Goal: Information Seeking & Learning: Learn about a topic

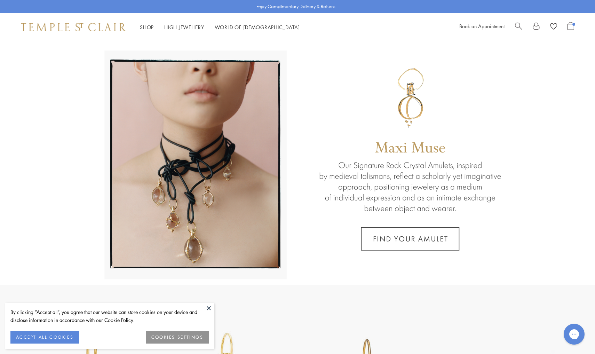
click at [516, 25] on span "Search" at bounding box center [518, 25] width 7 height 7
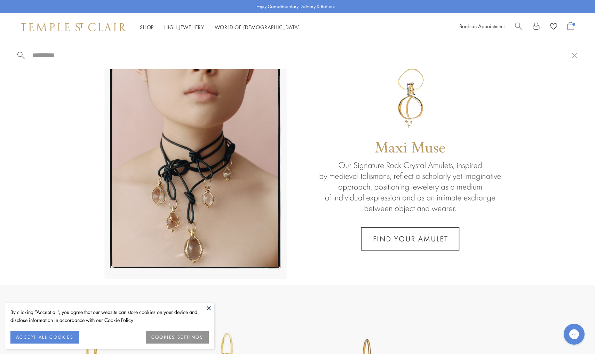
paste input "**********"
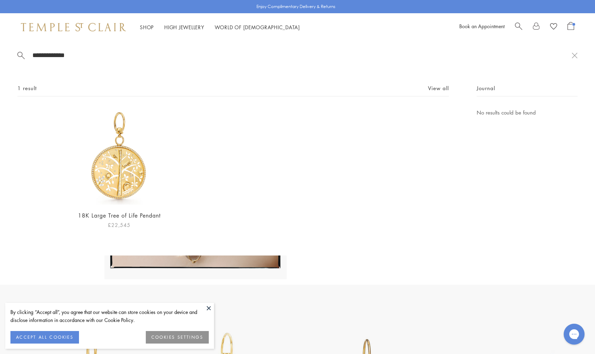
type input "**********"
click at [131, 174] on img at bounding box center [119, 156] width 96 height 96
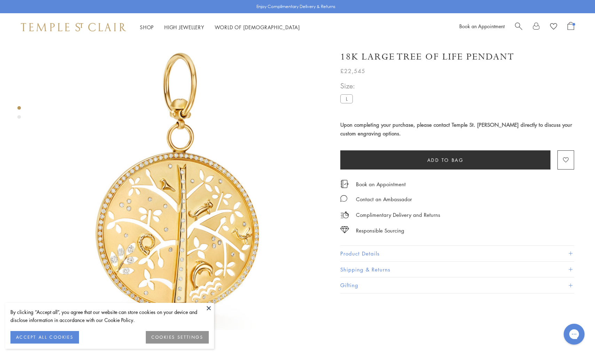
click at [570, 25] on span "Open Shopping Bag" at bounding box center [570, 26] width 7 height 8
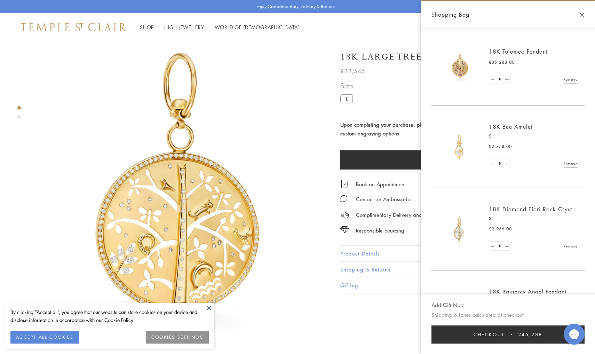
click at [584, 15] on div "Shopping Bag" at bounding box center [508, 15] width 174 height 28
click at [566, 243] on link "Remove" at bounding box center [570, 246] width 14 height 8
click at [491, 336] on span "Checkout" at bounding box center [488, 334] width 31 height 8
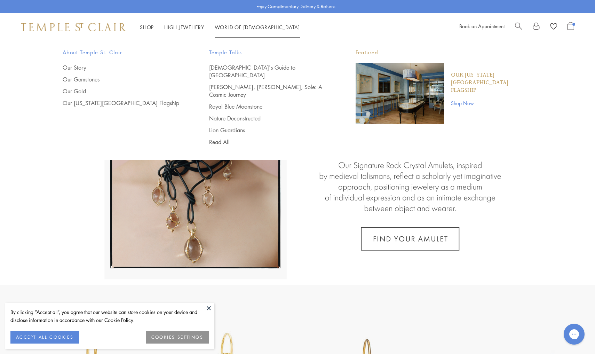
click at [520, 24] on span "Search" at bounding box center [518, 25] width 7 height 7
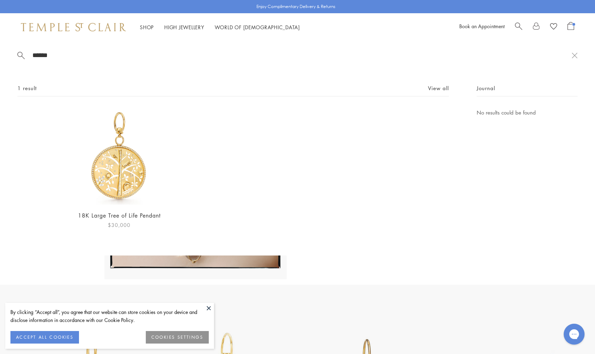
type input "******"
click at [119, 166] on img at bounding box center [119, 156] width 96 height 96
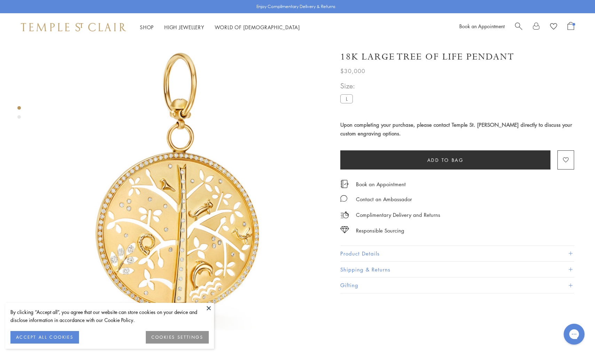
click at [364, 254] on button "Product Details" at bounding box center [457, 253] width 234 height 16
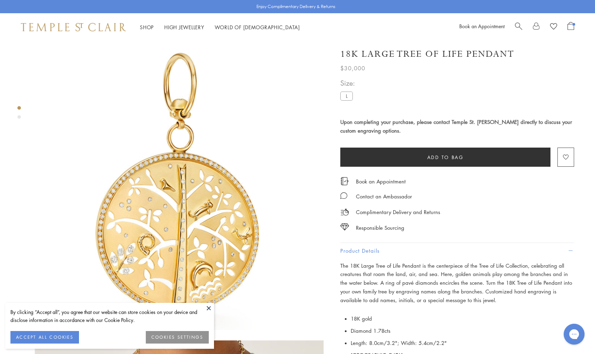
scroll to position [113, 0]
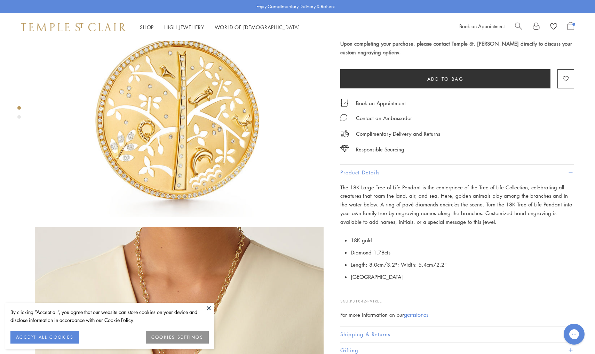
click at [372, 187] on span "The 18K Large Tree of Life Pendant is the centerpiece of the Tree of Life Colle…" at bounding box center [456, 204] width 232 height 41
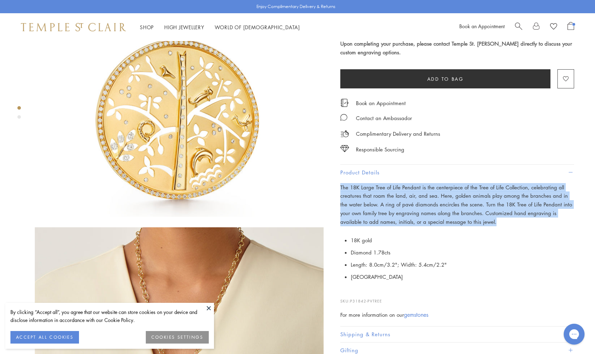
click at [372, 187] on span "The 18K Large Tree of Life Pendant is the centerpiece of the Tree of Life Colle…" at bounding box center [456, 204] width 232 height 41
click at [205, 305] on button at bounding box center [208, 307] width 10 height 10
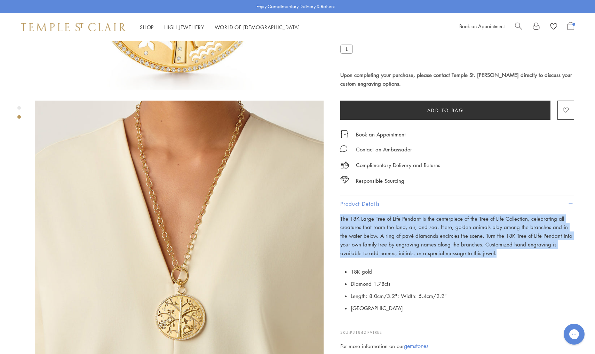
scroll to position [186, 0]
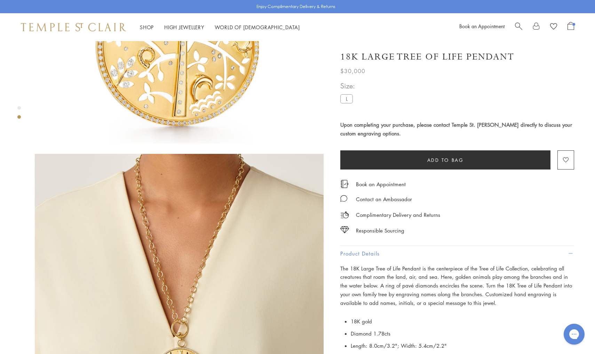
click at [353, 68] on span "$30,000" at bounding box center [352, 70] width 25 height 9
copy div "$30,000 The 18K Large Tree of Life Pendant is the centerpiece of the Tree of Li…"
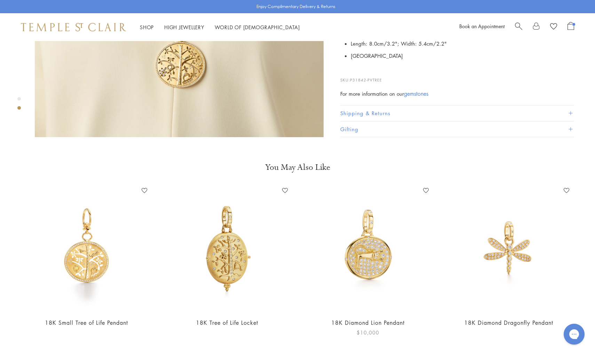
scroll to position [439, 0]
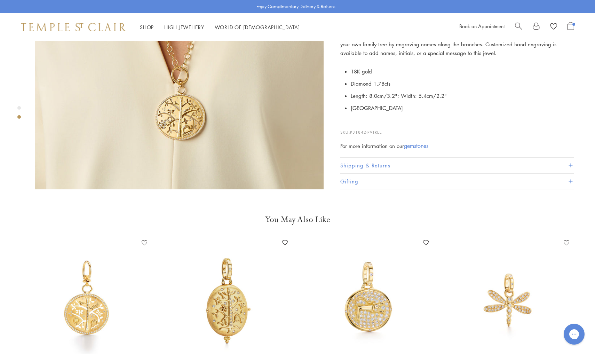
drag, startPoint x: 383, startPoint y: 121, endPoint x: 350, endPoint y: 122, distance: 32.4
click at [350, 122] on p "SKU: P31842-PVTREE" at bounding box center [457, 128] width 234 height 13
copy p "P31842-PVTREE"
click at [522, 25] on span "Search" at bounding box center [518, 25] width 7 height 7
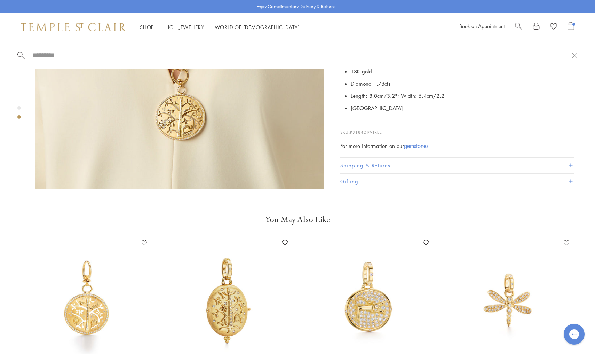
type input "*"
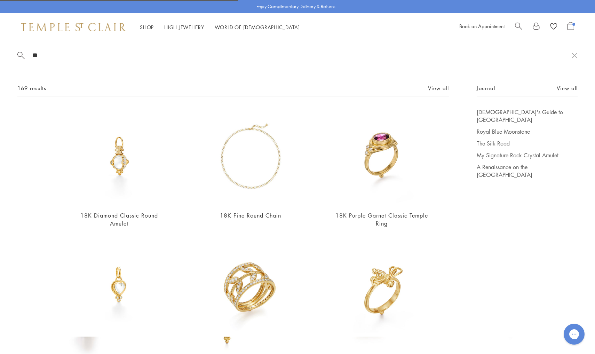
type input "*"
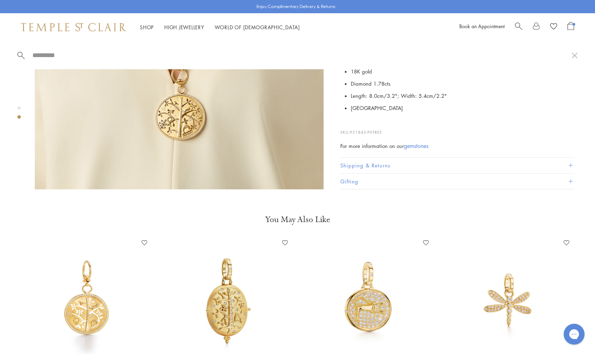
click at [516, 28] on span "Search" at bounding box center [518, 25] width 7 height 7
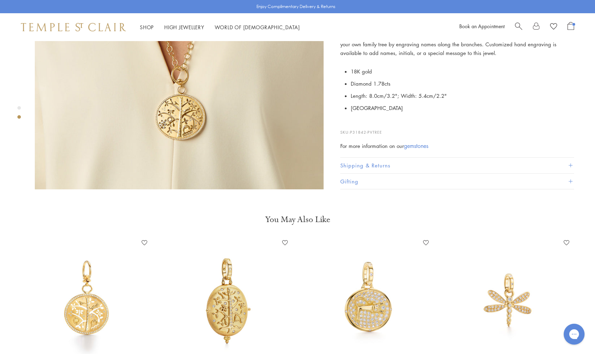
click at [511, 28] on div "Book an Appointment" at bounding box center [516, 27] width 115 height 10
click at [512, 28] on div "Book an Appointment" at bounding box center [516, 27] width 115 height 10
click at [514, 28] on div "Book an Appointment" at bounding box center [516, 27] width 115 height 10
click at [519, 26] on span "Search" at bounding box center [518, 25] width 7 height 7
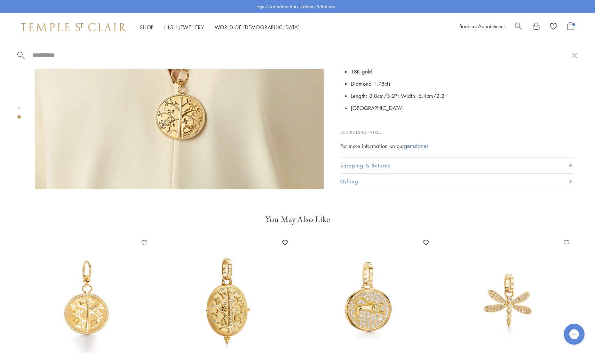
paste input "**********"
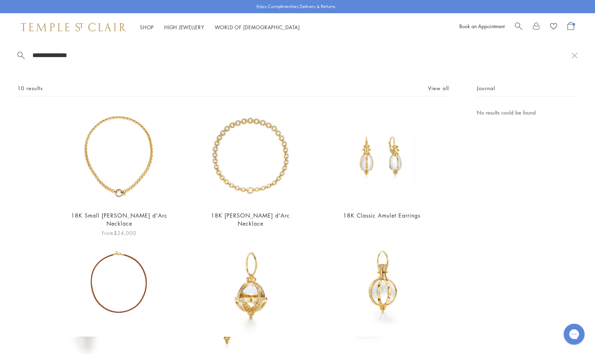
type input "**********"
click at [135, 163] on img at bounding box center [119, 156] width 96 height 96
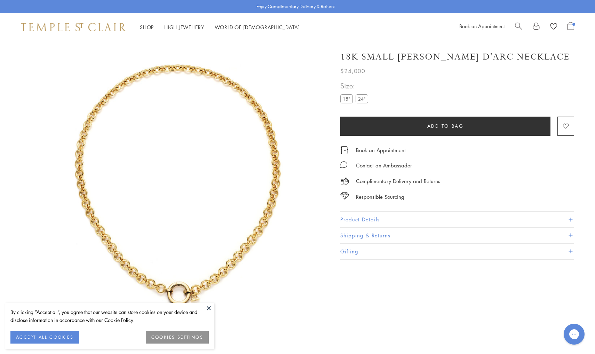
scroll to position [41, 0]
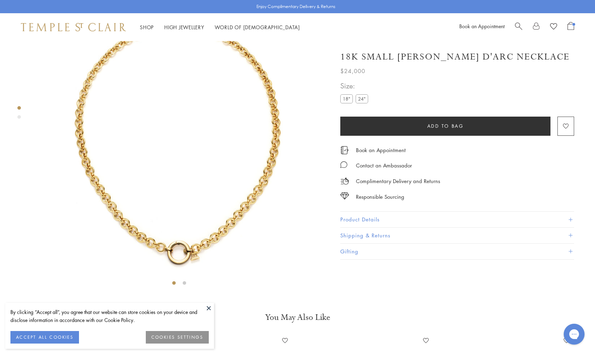
click at [368, 215] on button "Product Details" at bounding box center [457, 219] width 234 height 16
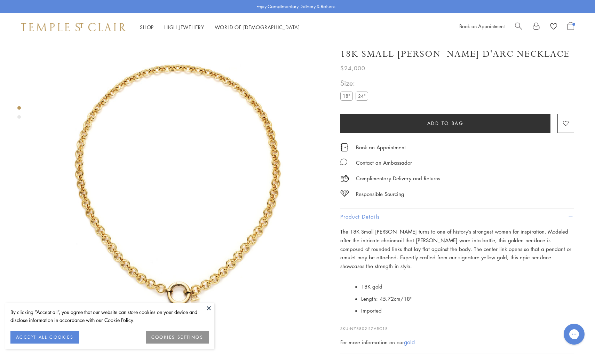
scroll to position [0, 0]
drag, startPoint x: 364, startPoint y: 68, endPoint x: 334, endPoint y: 64, distance: 29.8
click at [334, 64] on div "18K Small Jean d'Arc Necklace $24,000 The 18K Small Jean d'Arc Necklace turns t…" at bounding box center [451, 213] width 243 height 344
copy span "$24,000"
click at [396, 318] on p "SKU: N78802-R7ARC18" at bounding box center [457, 324] width 234 height 13
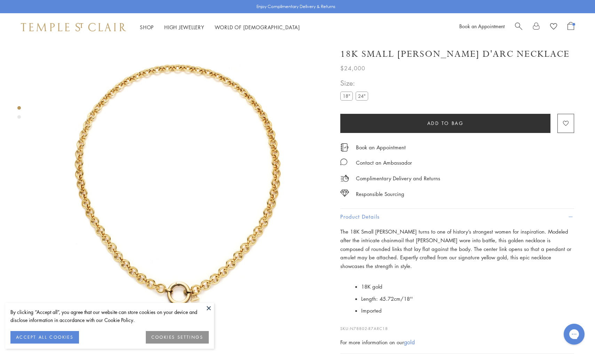
drag, startPoint x: 393, startPoint y: 316, endPoint x: 350, endPoint y: 315, distance: 42.8
click at [350, 318] on p "SKU: N78802-R7ARC18" at bounding box center [457, 324] width 234 height 13
copy p "N78802-R7ARC18"
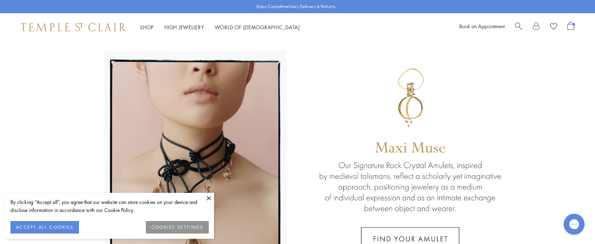
click at [516, 22] on span "Search" at bounding box center [518, 25] width 7 height 7
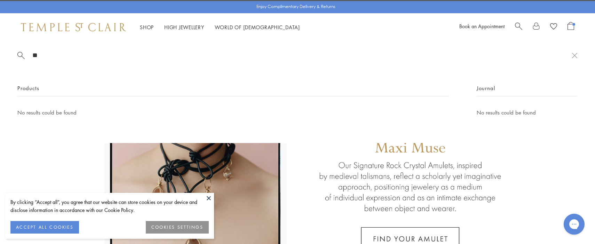
type input "*"
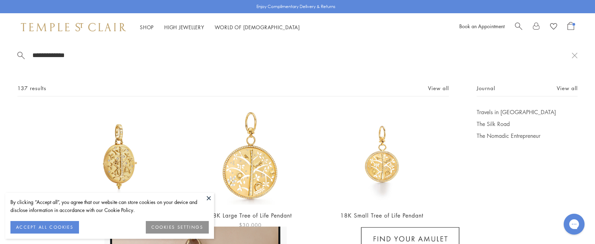
type input "**********"
click at [274, 154] on img at bounding box center [250, 156] width 96 height 96
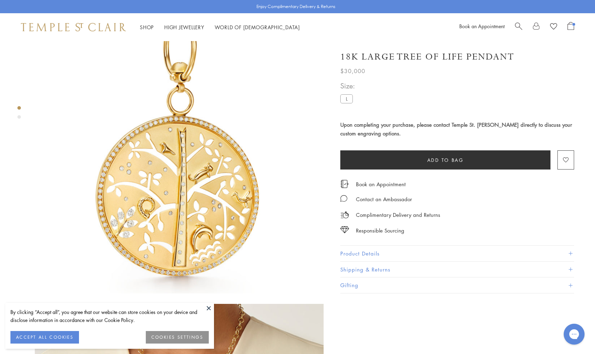
scroll to position [22, 0]
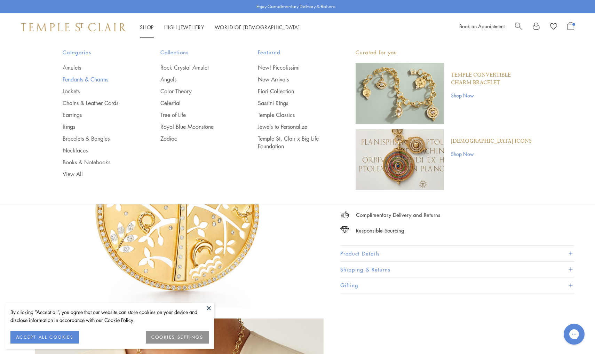
click at [90, 78] on link "Pendants & Charms" at bounding box center [98, 79] width 70 height 8
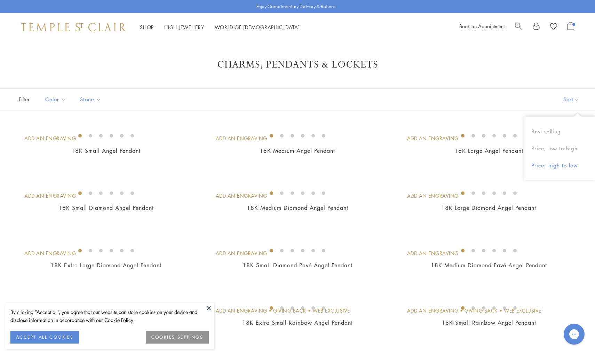
click at [555, 162] on button "Price, high to low" at bounding box center [559, 165] width 71 height 17
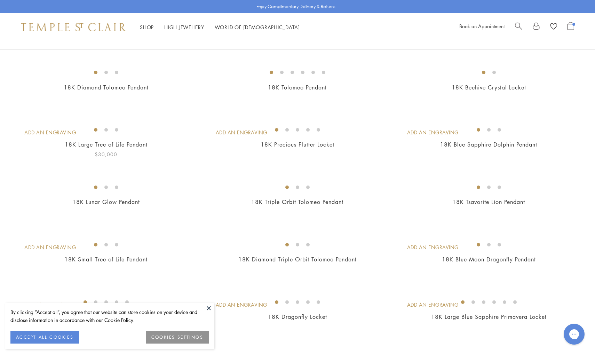
scroll to position [37, 0]
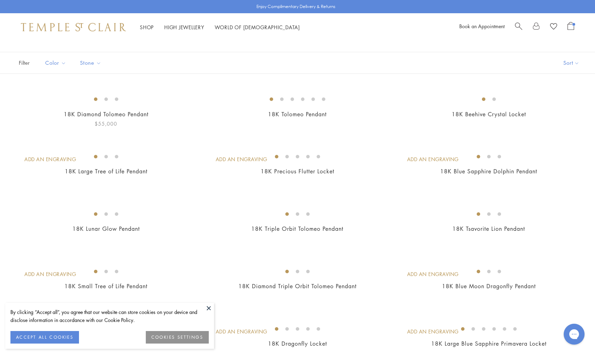
click at [0, 0] on img at bounding box center [0, 0] width 0 height 0
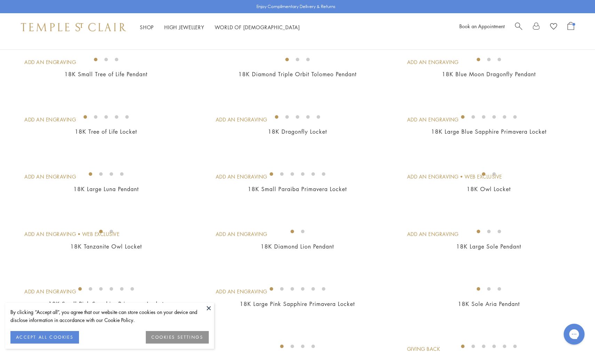
scroll to position [249, 0]
click at [0, 0] on img at bounding box center [0, 0] width 0 height 0
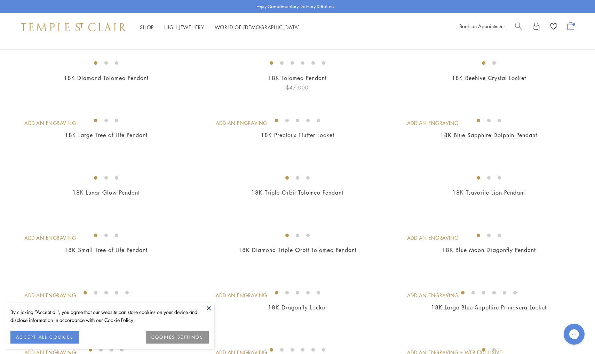
scroll to position [71, 0]
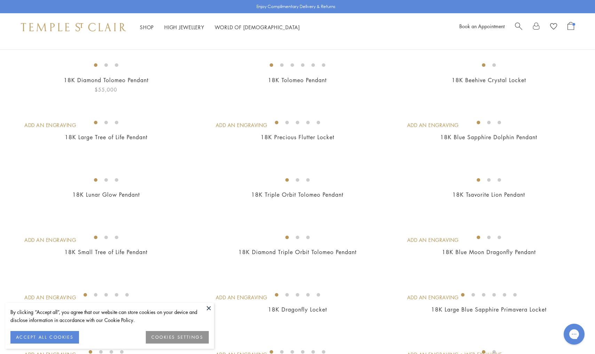
click at [0, 0] on img at bounding box center [0, 0] width 0 height 0
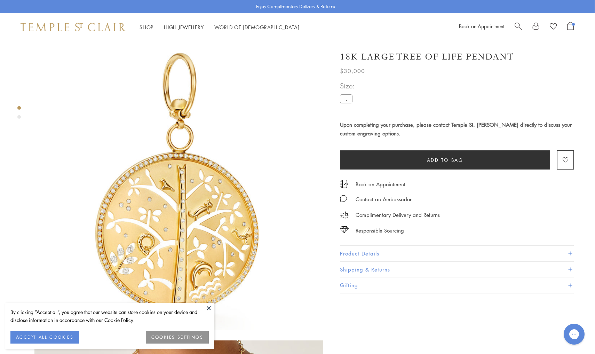
scroll to position [0, 0]
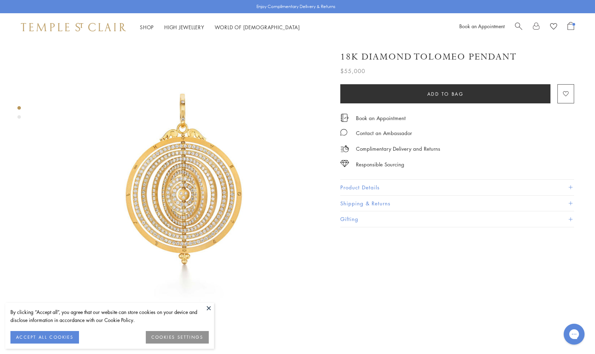
click at [386, 187] on button "Product Details" at bounding box center [457, 187] width 234 height 16
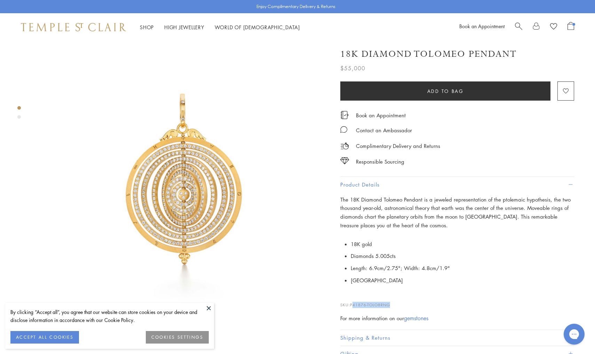
drag, startPoint x: 391, startPoint y: 299, endPoint x: 353, endPoint y: 300, distance: 37.9
click at [353, 302] on span "P41876-TOLO8RNG" at bounding box center [370, 304] width 40 height 5
copy p "P41876-TOLO8RNG"
click at [353, 302] on span "P41876-TOLO8RNG" at bounding box center [370, 304] width 40 height 5
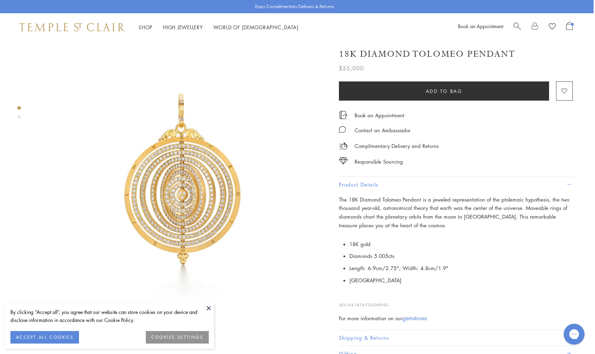
scroll to position [0, 1]
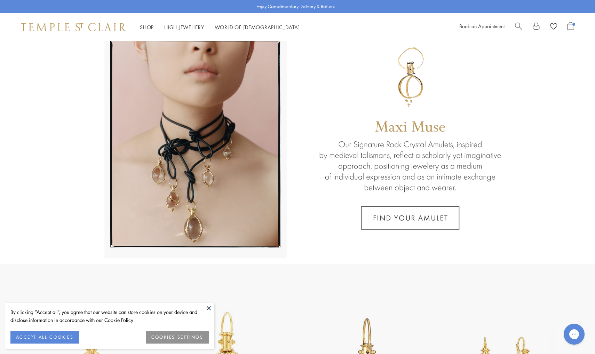
scroll to position [12, 0]
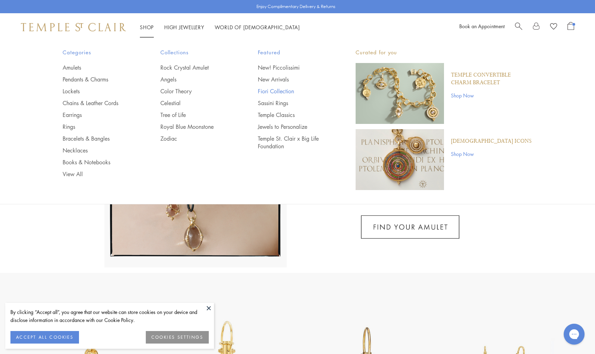
click at [283, 92] on link "Fiori Collection" at bounding box center [293, 91] width 70 height 8
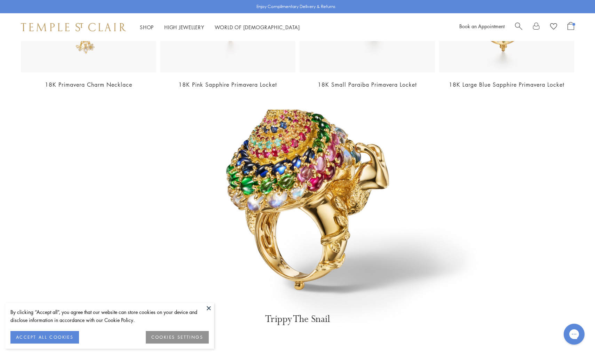
scroll to position [1543, 0]
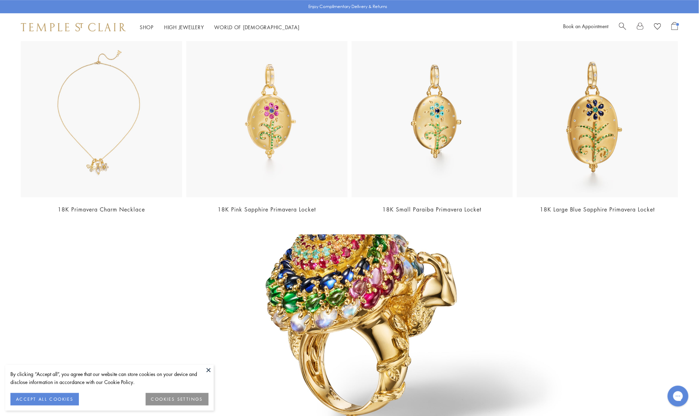
scroll to position [1691, 0]
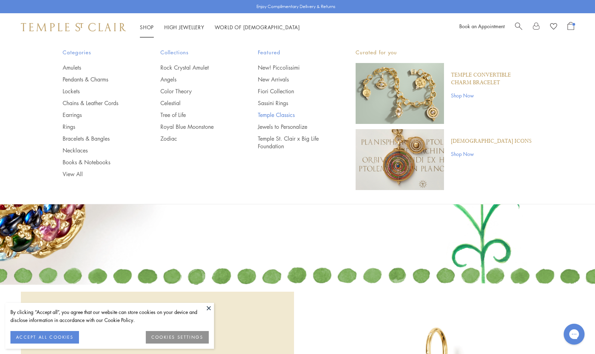
click at [281, 115] on link "Temple Classics" at bounding box center [293, 115] width 70 height 8
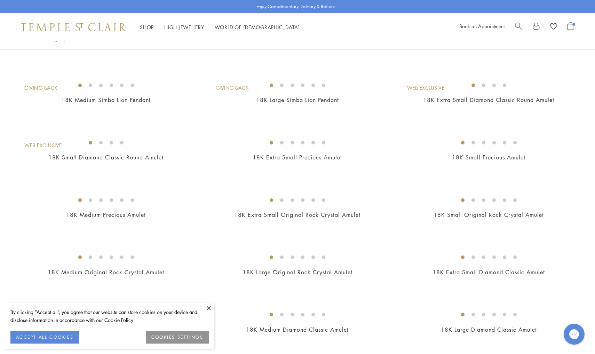
scroll to position [178, 0]
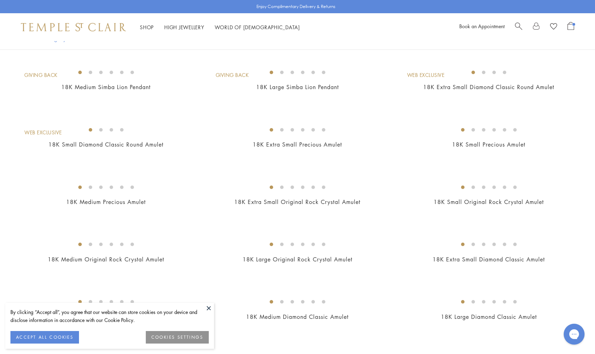
click at [210, 307] on button at bounding box center [208, 307] width 10 height 10
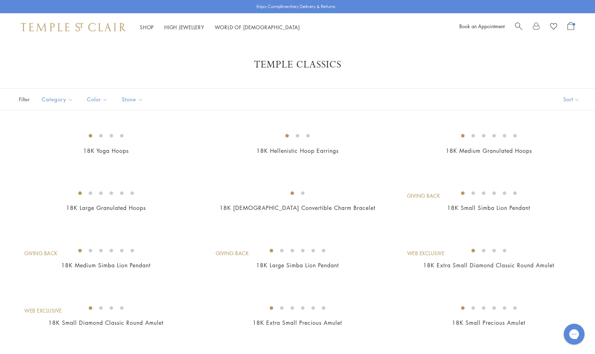
scroll to position [0, 0]
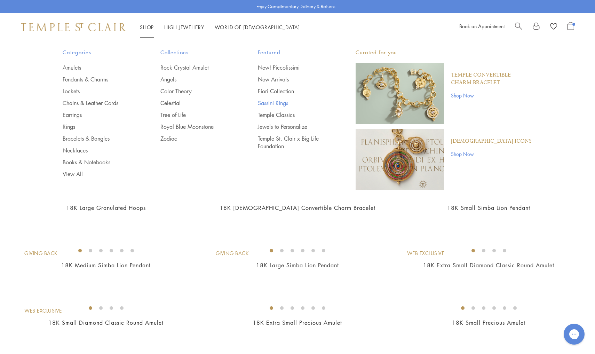
click at [274, 104] on link "Sassini Rings" at bounding box center [293, 103] width 70 height 8
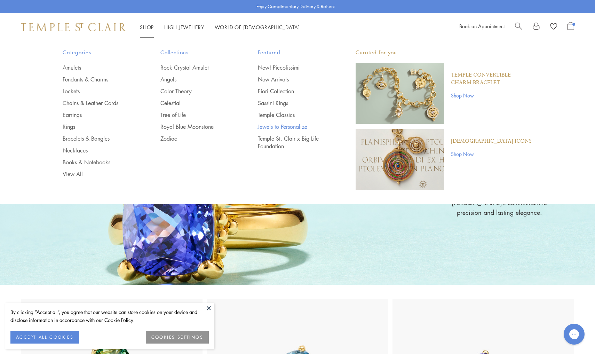
click at [285, 124] on link "Jewels to Personalize" at bounding box center [293, 127] width 70 height 8
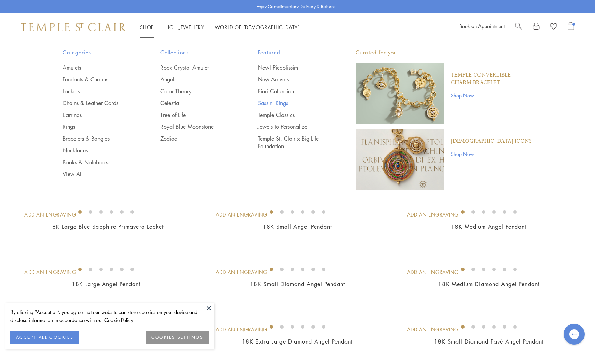
click at [283, 102] on link "Sassini Rings" at bounding box center [293, 103] width 70 height 8
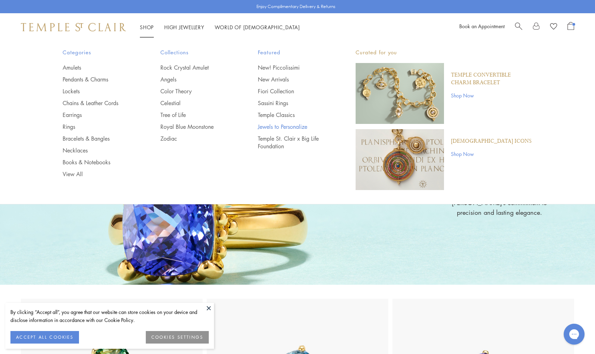
click at [270, 126] on link "Jewels to Personalize" at bounding box center [293, 127] width 70 height 8
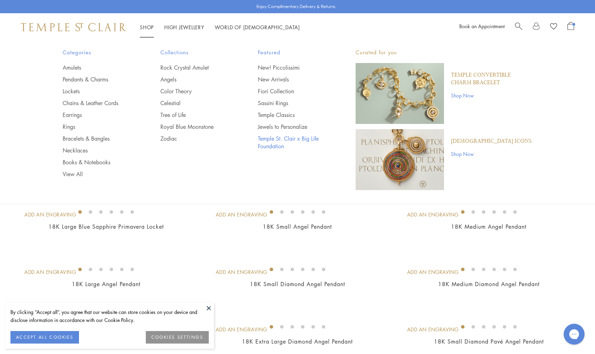
click at [269, 140] on link "Temple St. Clair x Big Life Foundation" at bounding box center [293, 142] width 70 height 15
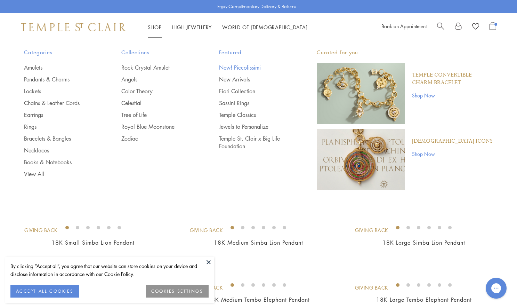
click at [253, 64] on link "New! Piccolissimi" at bounding box center [254, 68] width 70 height 8
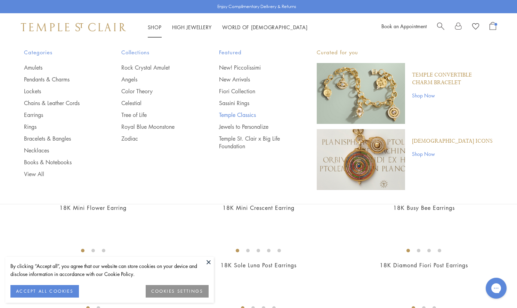
click at [252, 115] on link "Temple Classics" at bounding box center [254, 115] width 70 height 8
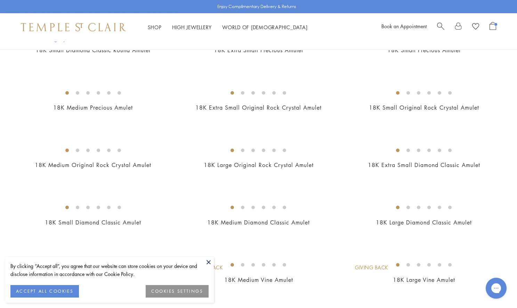
scroll to position [280, 0]
click at [437, 25] on span "Search" at bounding box center [440, 25] width 7 height 7
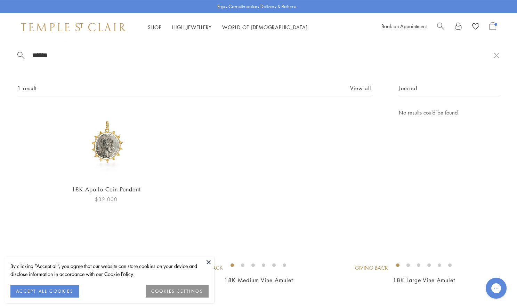
type input "******"
click at [115, 149] on img at bounding box center [106, 143] width 71 height 71
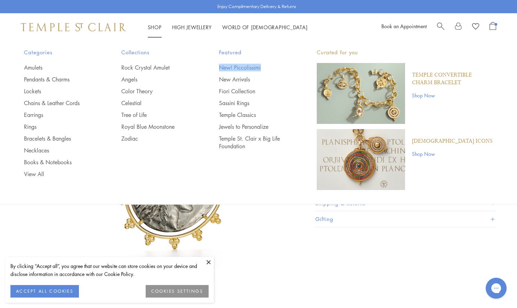
drag, startPoint x: 219, startPoint y: 57, endPoint x: 264, endPoint y: 69, distance: 45.9
click at [264, 69] on div "Featured New! Piccolissimi New Arrivals Fiori Collection Sassini Rings Temple C…" at bounding box center [254, 99] width 70 height 102
copy div "New! Piccolissimi"
click at [249, 125] on link "Jewels to Personalize" at bounding box center [254, 127] width 70 height 8
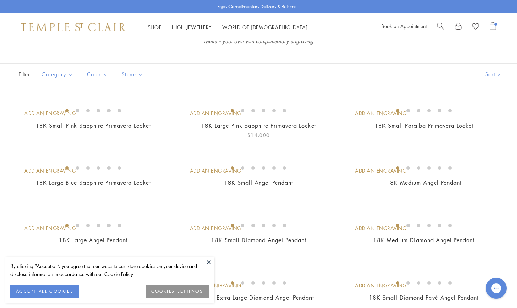
scroll to position [48, 0]
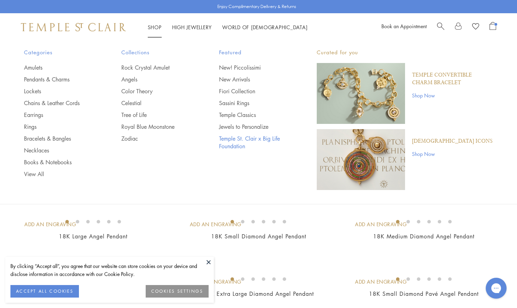
click at [241, 137] on link "Temple St. Clair x Big Life Foundation" at bounding box center [254, 142] width 70 height 15
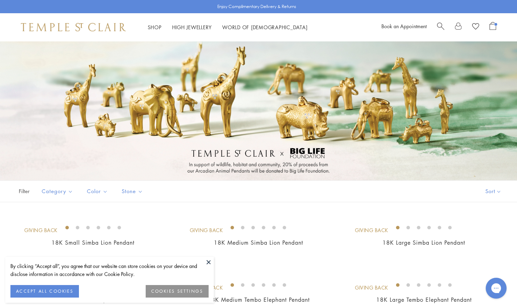
click at [443, 23] on span "Search" at bounding box center [440, 25] width 7 height 7
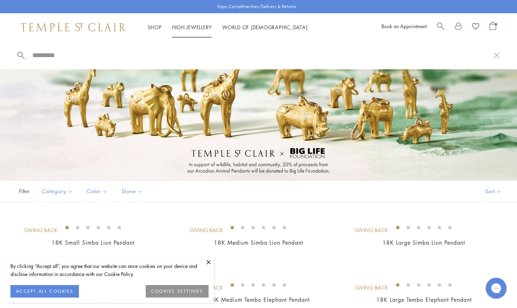
click at [163, 22] on div "Shop Shop Categories Amulets Pendants & Charms Lockets Chains & Leather Cords E…" at bounding box center [258, 27] width 517 height 28
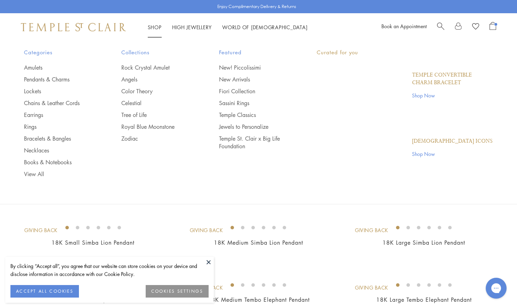
click at [153, 25] on link "Shop Shop" at bounding box center [155, 27] width 14 height 7
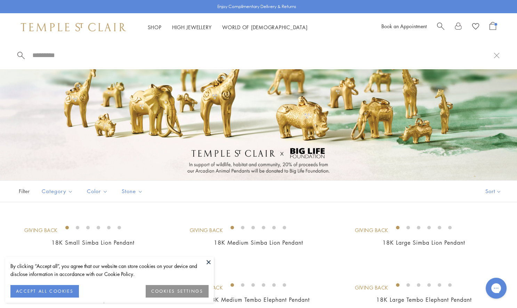
click at [441, 26] on span "Search" at bounding box center [440, 25] width 7 height 7
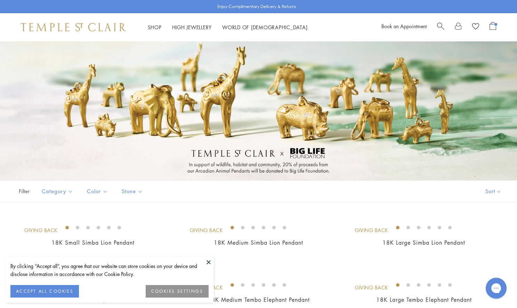
click at [441, 26] on span "Search" at bounding box center [440, 25] width 7 height 7
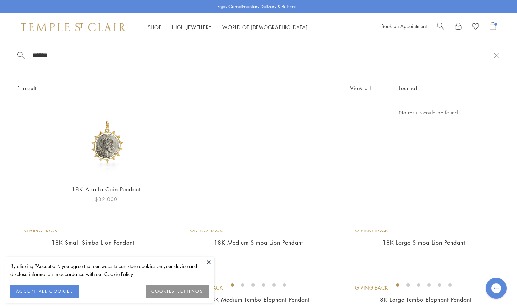
type input "******"
click at [95, 158] on img at bounding box center [106, 143] width 71 height 71
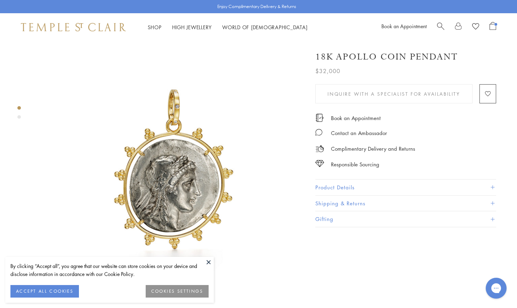
click at [334, 179] on button "Product Details" at bounding box center [405, 187] width 181 height 16
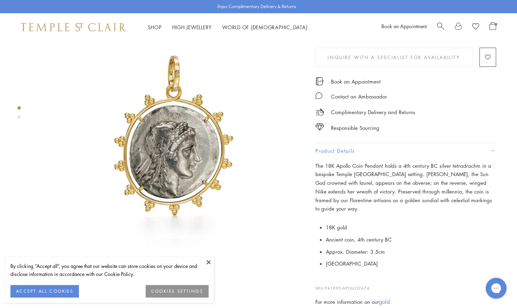
scroll to position [35, 0]
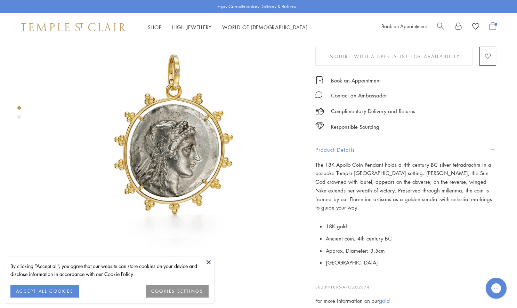
click at [396, 178] on p "The 18K Apollo Coin Pendant holds a 4th century BC silver tetradrachm in a besp…" at bounding box center [405, 186] width 181 height 52
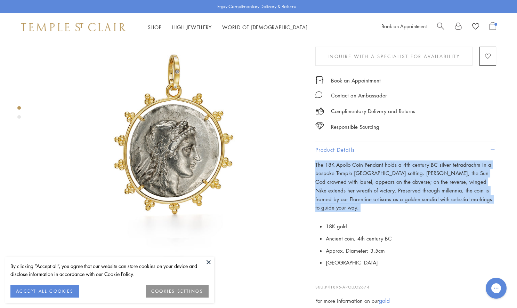
click at [396, 178] on p "The 18K Apollo Coin Pendant holds a 4th century BC silver tetradrachm in a besp…" at bounding box center [405, 186] width 181 height 52
copy div "The 18K Apollo Coin Pendant holds a 4th century BC silver tetradrachm in a besp…"
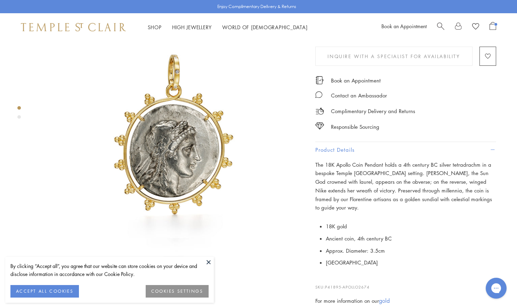
drag, startPoint x: 327, startPoint y: 119, endPoint x: 305, endPoint y: 42, distance: 79.8
click at [326, 42] on div "SEE RECOMMENDED CHAIN PAIRINGS 18K Apollo Coin Pendant $32,000 Inquire With A S…" at bounding box center [163, 281] width 326 height 551
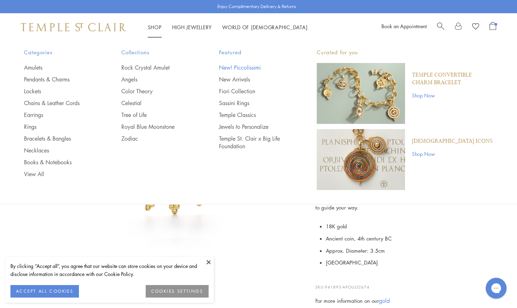
click at [244, 67] on link "New! Piccolissimi" at bounding box center [254, 68] width 70 height 8
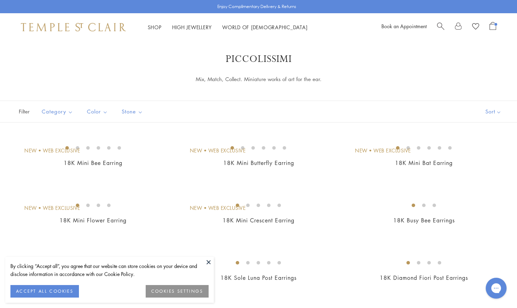
scroll to position [6, 0]
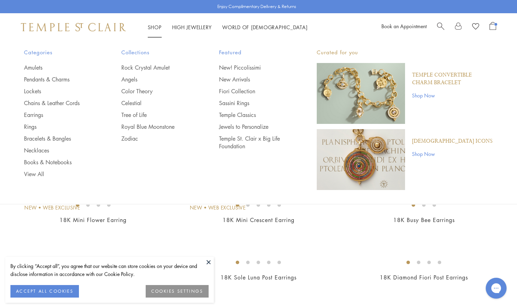
click at [427, 157] on div "[DEMOGRAPHIC_DATA] Icons Shop Now" at bounding box center [449, 159] width 88 height 61
click at [427, 154] on link "Shop Now" at bounding box center [452, 154] width 81 height 8
click at [424, 153] on link "Shop Now" at bounding box center [452, 154] width 81 height 8
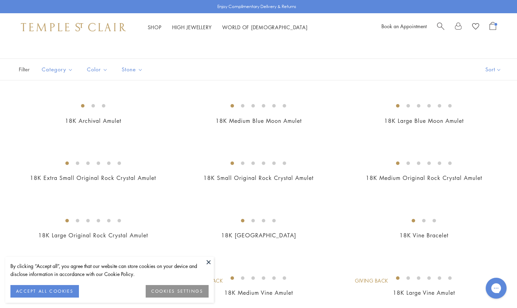
scroll to position [32, 0]
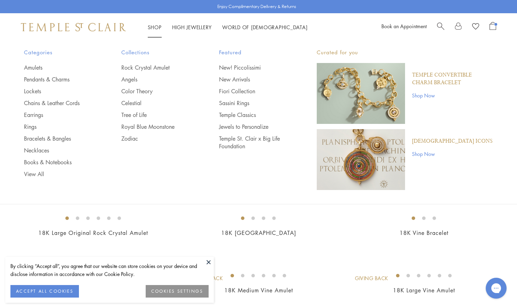
click at [97, 28] on img at bounding box center [73, 27] width 105 height 8
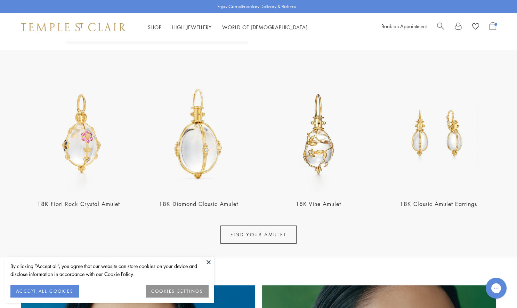
scroll to position [234, 0]
click at [324, 144] on img at bounding box center [319, 134] width 116 height 116
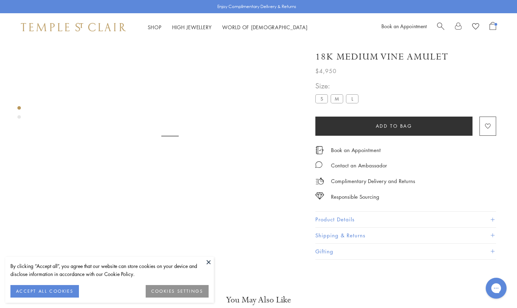
scroll to position [41, 0]
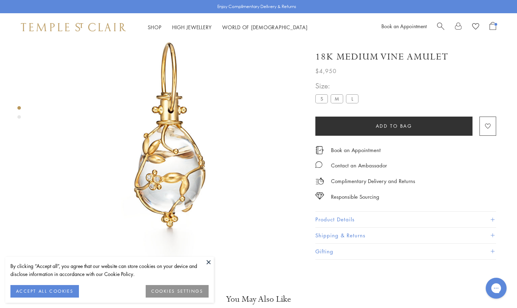
click at [334, 214] on button "Product Details" at bounding box center [405, 219] width 181 height 16
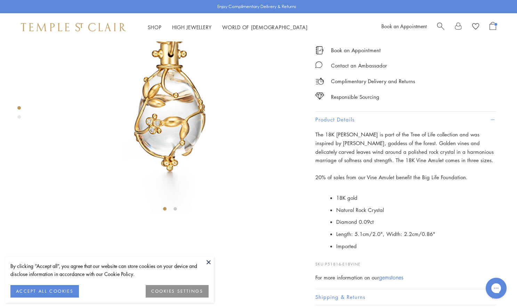
scroll to position [132, 0]
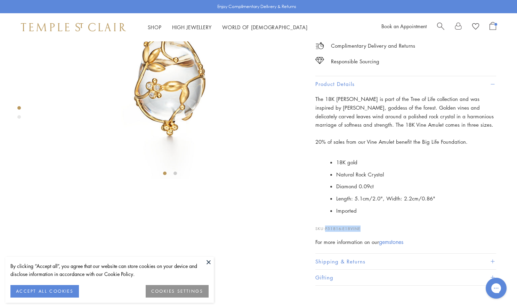
drag, startPoint x: 364, startPoint y: 269, endPoint x: 324, endPoint y: 269, distance: 40.0
click at [324, 232] on p "SKU: P51816-E18VINE" at bounding box center [405, 224] width 181 height 13
copy p "P51816-E18VINE"
click at [95, 23] on img at bounding box center [73, 27] width 105 height 8
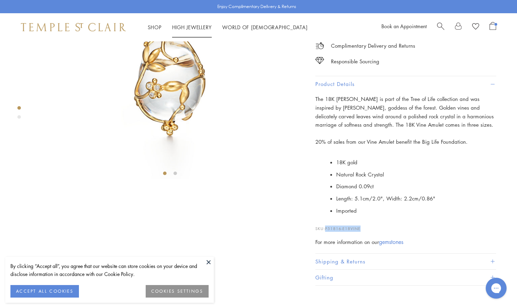
click at [99, 26] on img at bounding box center [73, 27] width 105 height 8
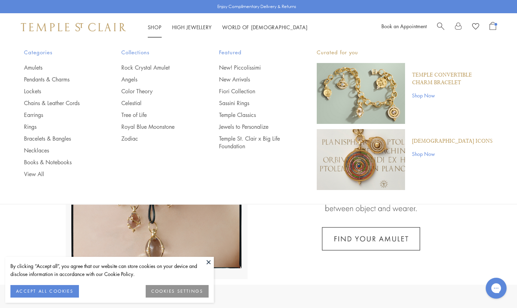
click at [429, 151] on link "Shop Now" at bounding box center [452, 154] width 81 height 8
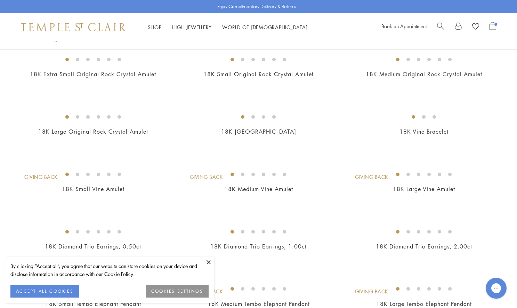
scroll to position [213, 0]
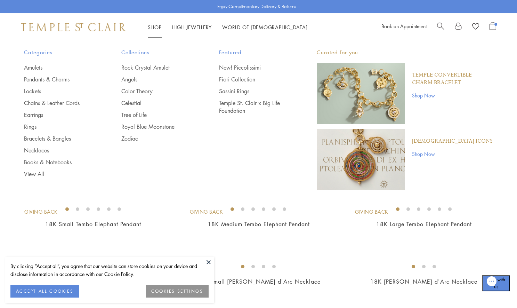
click at [425, 152] on link "Shop Now" at bounding box center [452, 154] width 81 height 8
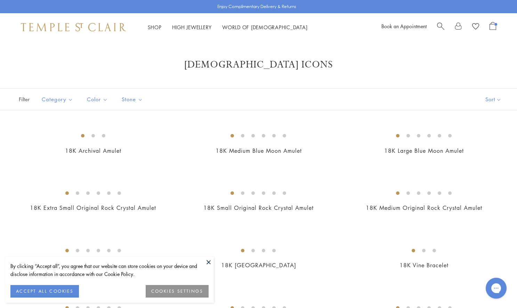
click at [114, 33] on div "Shop Shop Categories Amulets Pendants & Charms Lockets Chains & Leather Cords E…" at bounding box center [258, 27] width 517 height 28
click at [116, 25] on img at bounding box center [73, 27] width 105 height 8
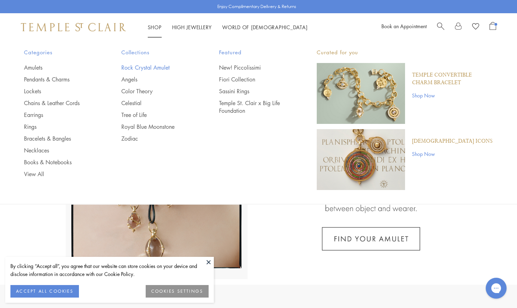
click at [158, 69] on link "Rock Crystal Amulet" at bounding box center [156, 68] width 70 height 8
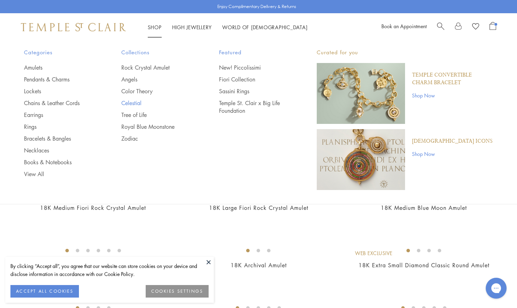
click at [136, 102] on link "Celestial" at bounding box center [156, 103] width 70 height 8
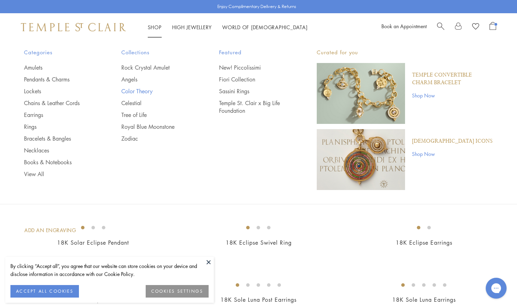
click at [139, 91] on link "Color Theory" at bounding box center [156, 91] width 70 height 8
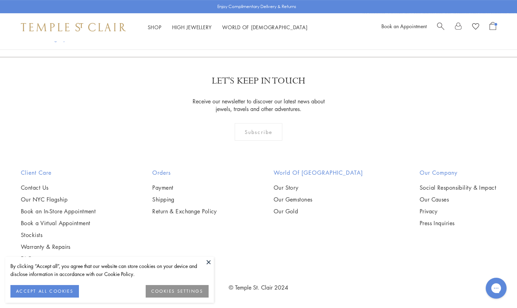
scroll to position [3581, 0]
click at [262, 29] on link "2" at bounding box center [259, 19] width 23 height 19
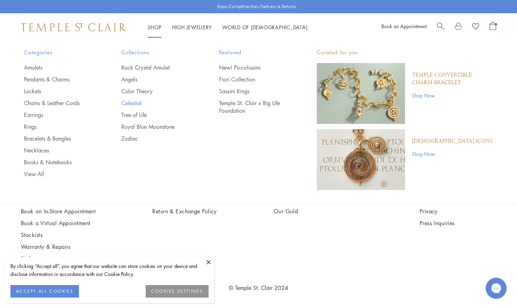
click at [133, 101] on link "Celestial" at bounding box center [156, 103] width 70 height 8
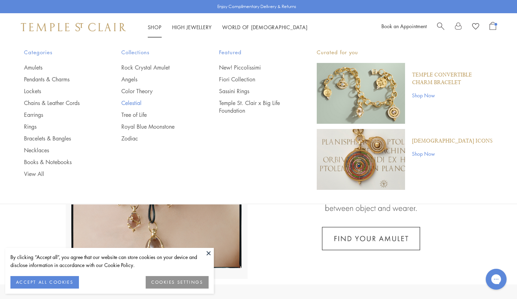
click at [135, 103] on link "Celestial" at bounding box center [156, 103] width 70 height 8
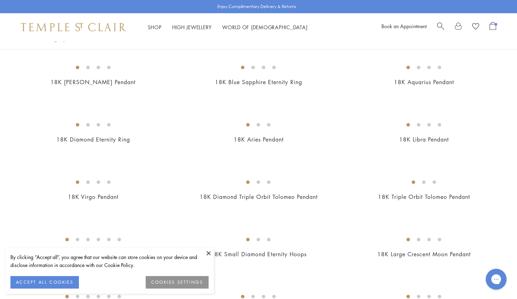
scroll to position [212, 0]
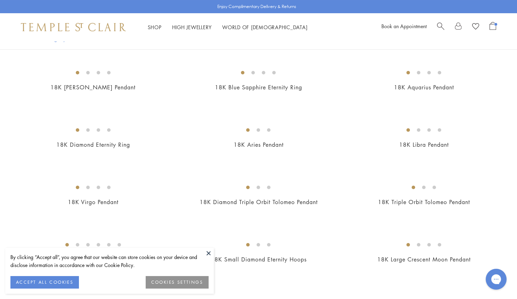
click at [207, 251] on button at bounding box center [208, 253] width 10 height 10
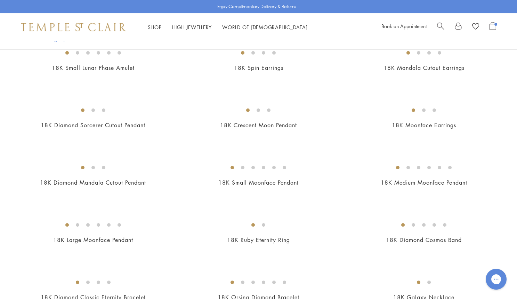
scroll to position [459, 0]
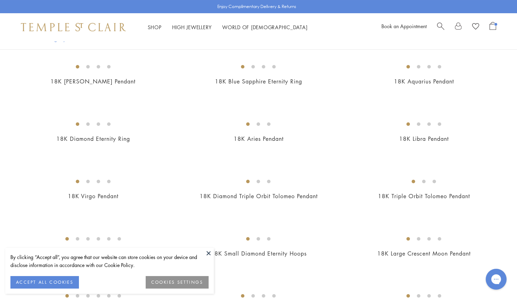
scroll to position [204, 0]
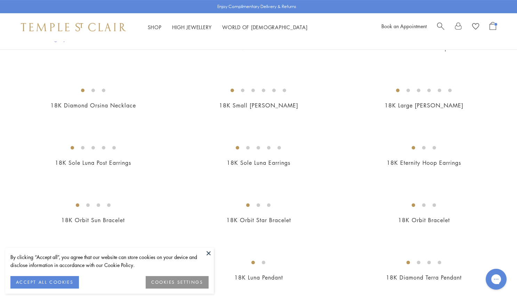
scroll to position [895, 0]
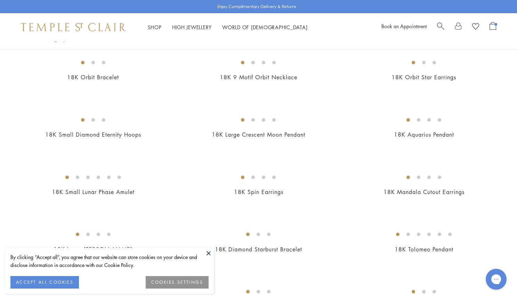
scroll to position [280, 0]
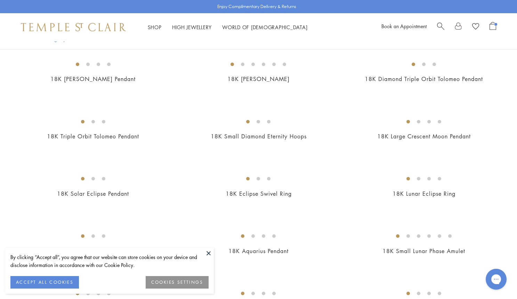
scroll to position [336, 0]
click at [209, 253] on button at bounding box center [208, 253] width 10 height 10
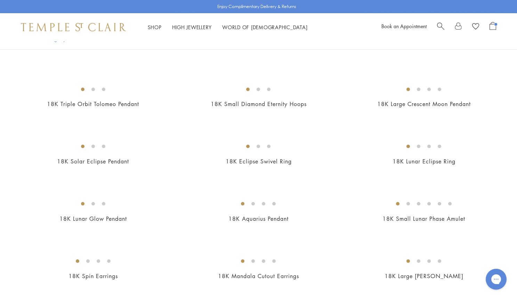
scroll to position [292, 0]
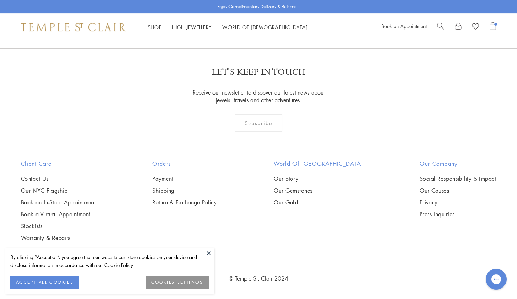
scroll to position [1367, 0]
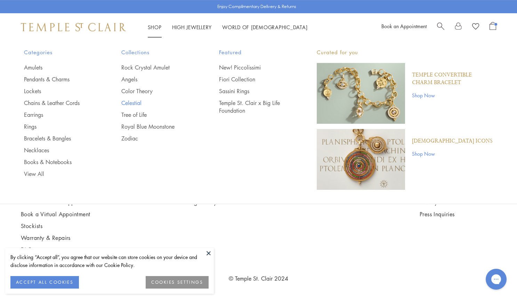
click at [135, 102] on link "Celestial" at bounding box center [156, 103] width 70 height 8
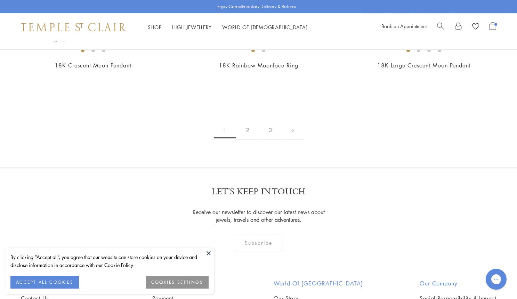
scroll to position [1144, 0]
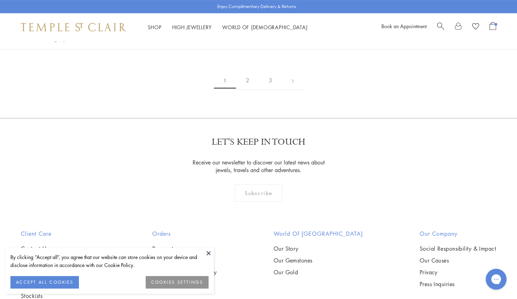
click at [207, 253] on button at bounding box center [208, 253] width 10 height 10
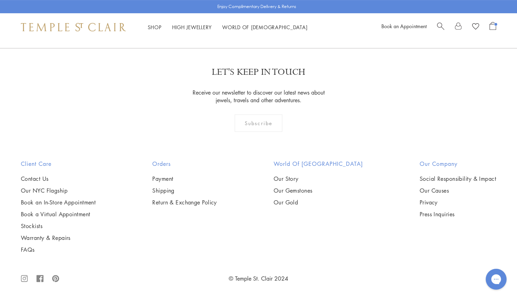
scroll to position [3355, 0]
click at [245, 20] on link "2" at bounding box center [247, 10] width 23 height 19
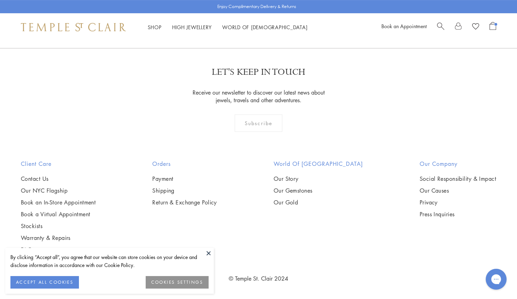
scroll to position [3149, 0]
click at [211, 257] on button at bounding box center [208, 253] width 10 height 10
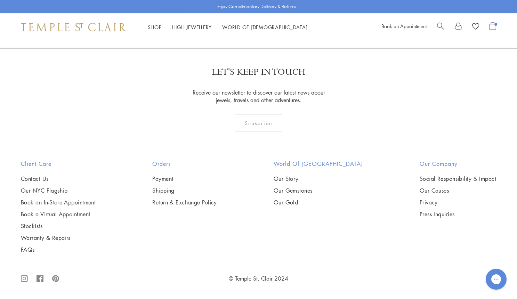
scroll to position [3530, 0]
click at [240, 20] on link "1" at bounding box center [236, 10] width 23 height 19
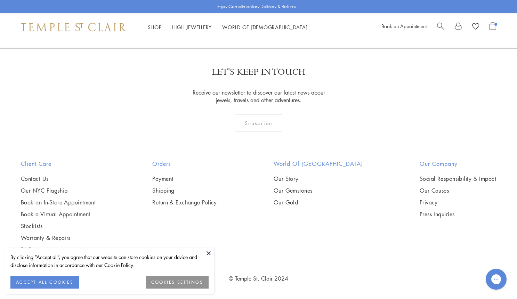
scroll to position [1416, 0]
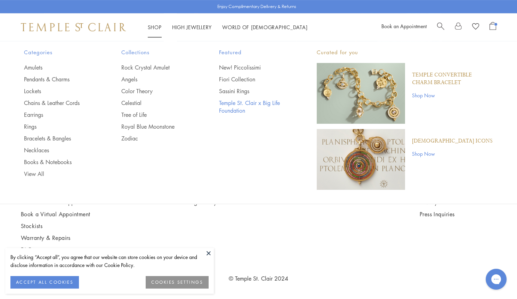
click at [232, 113] on link "Temple St. Clair x Big Life Foundation" at bounding box center [254, 106] width 70 height 15
click at [139, 70] on link "Rock Crystal Amulet" at bounding box center [156, 68] width 70 height 8
click at [329, 53] on p "Curated for you" at bounding box center [405, 52] width 177 height 9
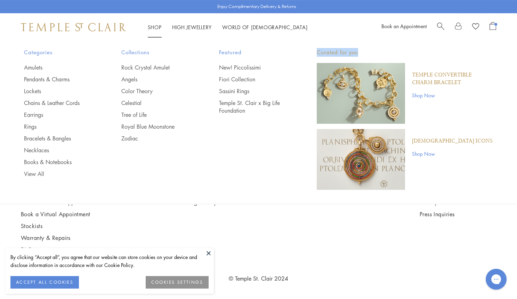
click at [329, 53] on p "Curated for you" at bounding box center [405, 52] width 177 height 9
click at [353, 54] on p "Curated for you" at bounding box center [405, 52] width 177 height 9
drag, startPoint x: 368, startPoint y: 51, endPoint x: 315, endPoint y: 51, distance: 52.5
click at [315, 51] on div "Categories Amulets Pendants & Charms Lockets Chains & Leather Cords Earrings Ri…" at bounding box center [259, 119] width 504 height 156
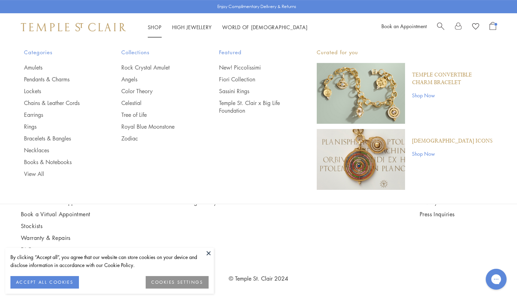
click at [428, 152] on link "Shop Now" at bounding box center [452, 154] width 81 height 8
click at [423, 96] on link "Shop Now" at bounding box center [452, 95] width 81 height 8
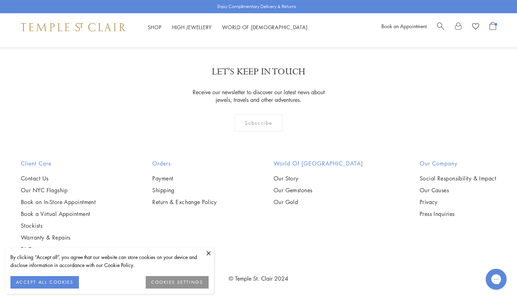
scroll to position [1443, 0]
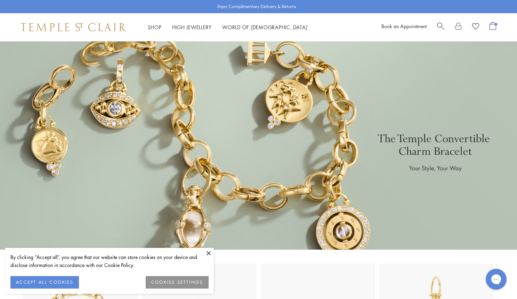
click at [432, 143] on div at bounding box center [258, 145] width 517 height 209
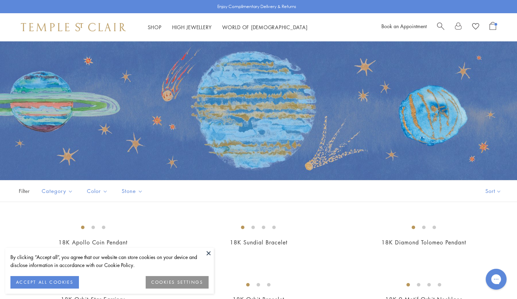
scroll to position [1423, 0]
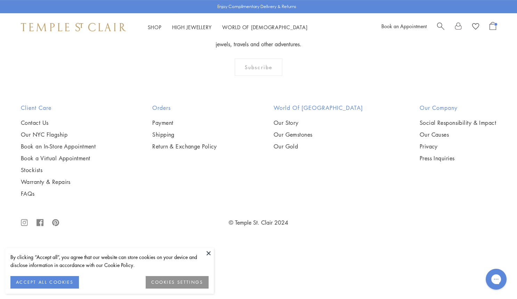
click at [96, 27] on img at bounding box center [73, 27] width 105 height 8
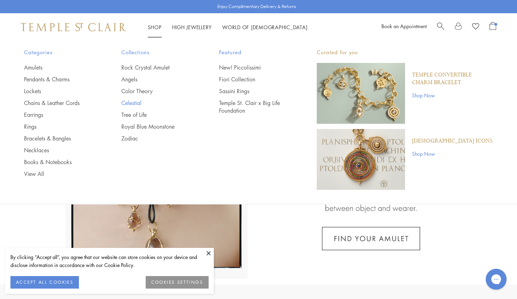
click at [126, 103] on link "Celestial" at bounding box center [156, 103] width 70 height 8
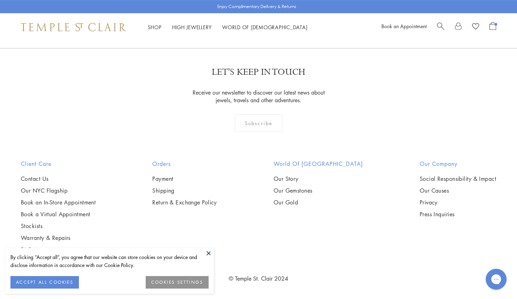
scroll to position [1993, 0]
click at [99, 30] on img at bounding box center [73, 27] width 105 height 8
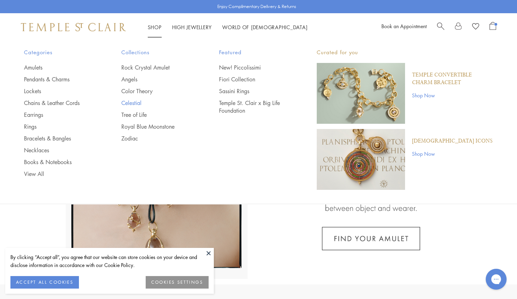
click at [131, 99] on link "Celestial" at bounding box center [156, 103] width 70 height 8
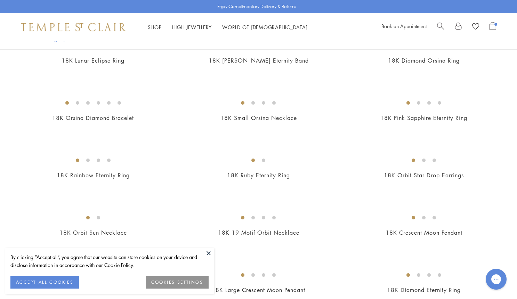
scroll to position [855, 0]
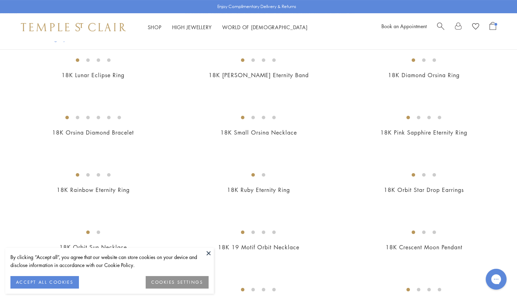
click at [0, 0] on img at bounding box center [0, 0] width 0 height 0
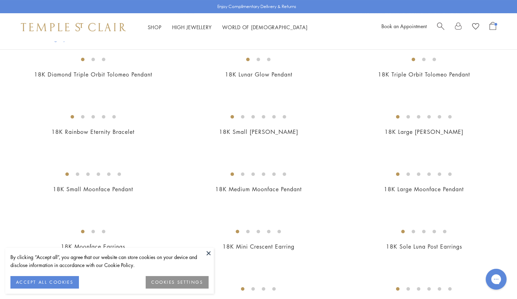
scroll to position [455, 0]
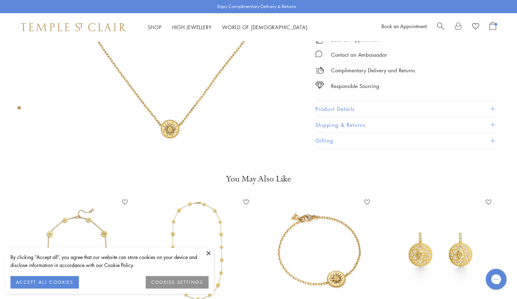
scroll to position [181, 0]
